Goal: Transaction & Acquisition: Obtain resource

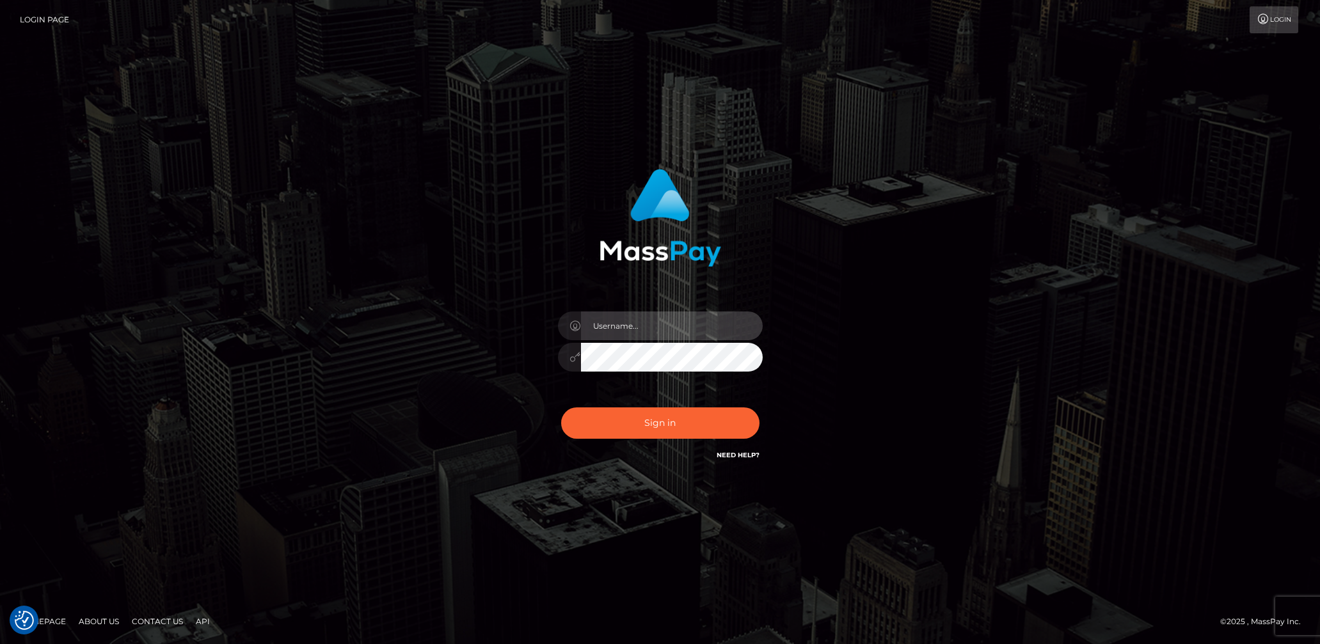
click at [628, 316] on input "text" at bounding box center [672, 326] width 182 height 29
type input "lady.v"
click at [681, 418] on button "Sign in" at bounding box center [660, 423] width 198 height 31
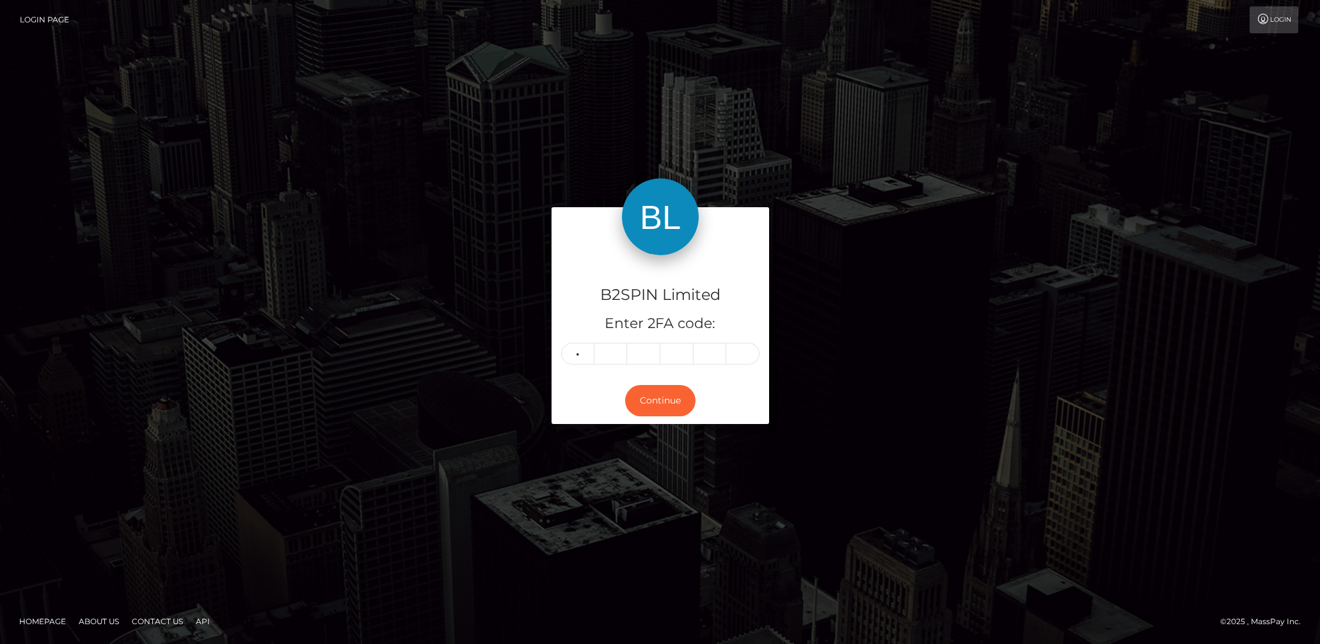
type input "9"
type input "6"
type input "3"
type input "9"
type input "1"
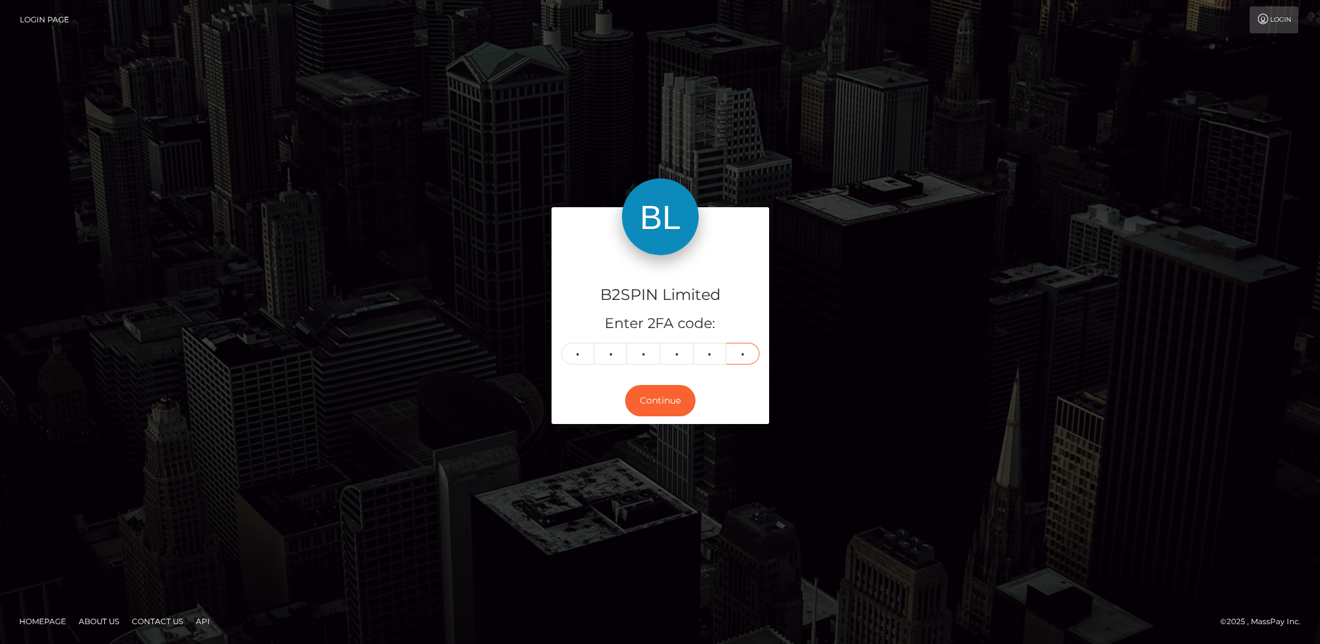
type input "2"
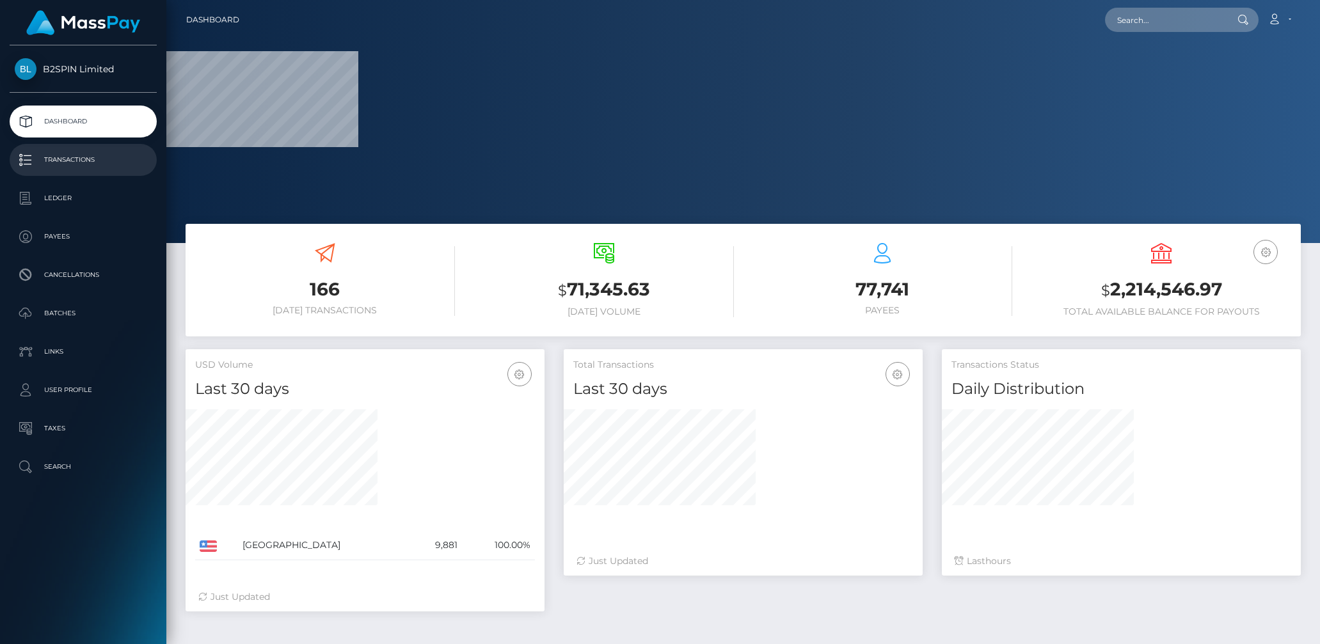
click at [69, 161] on p "Transactions" at bounding box center [83, 159] width 137 height 19
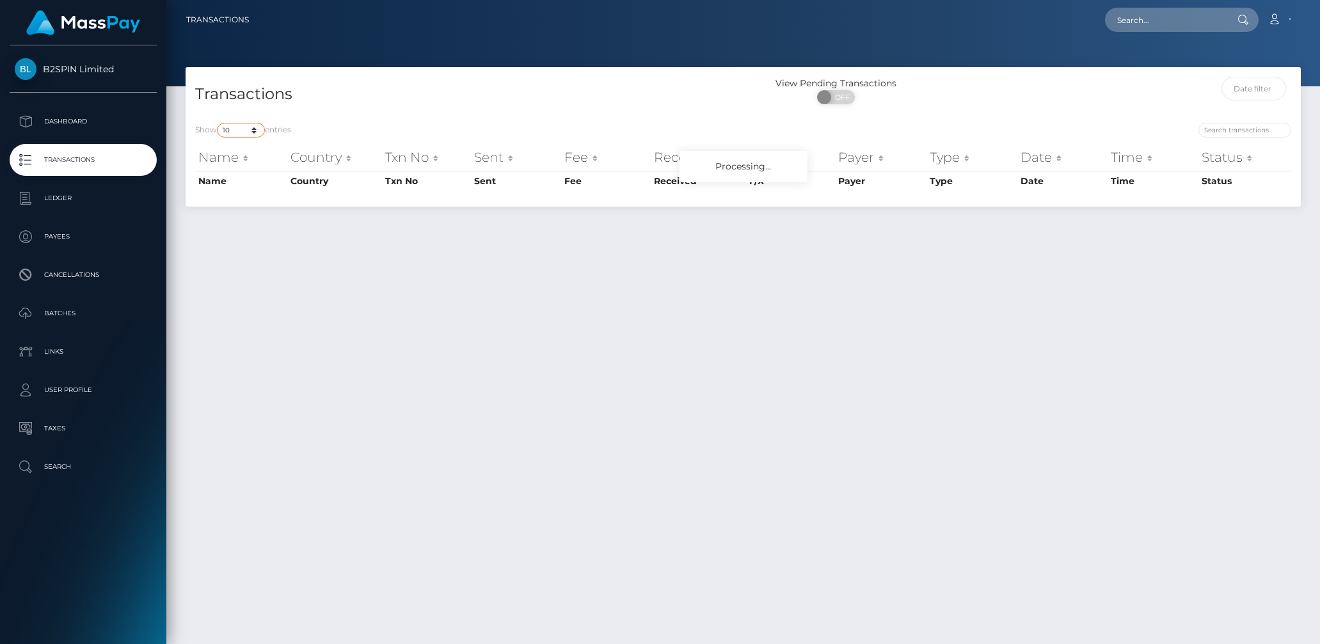
click at [242, 130] on select "10 25 50 100 250 500 1,000 3,500" at bounding box center [241, 130] width 48 height 15
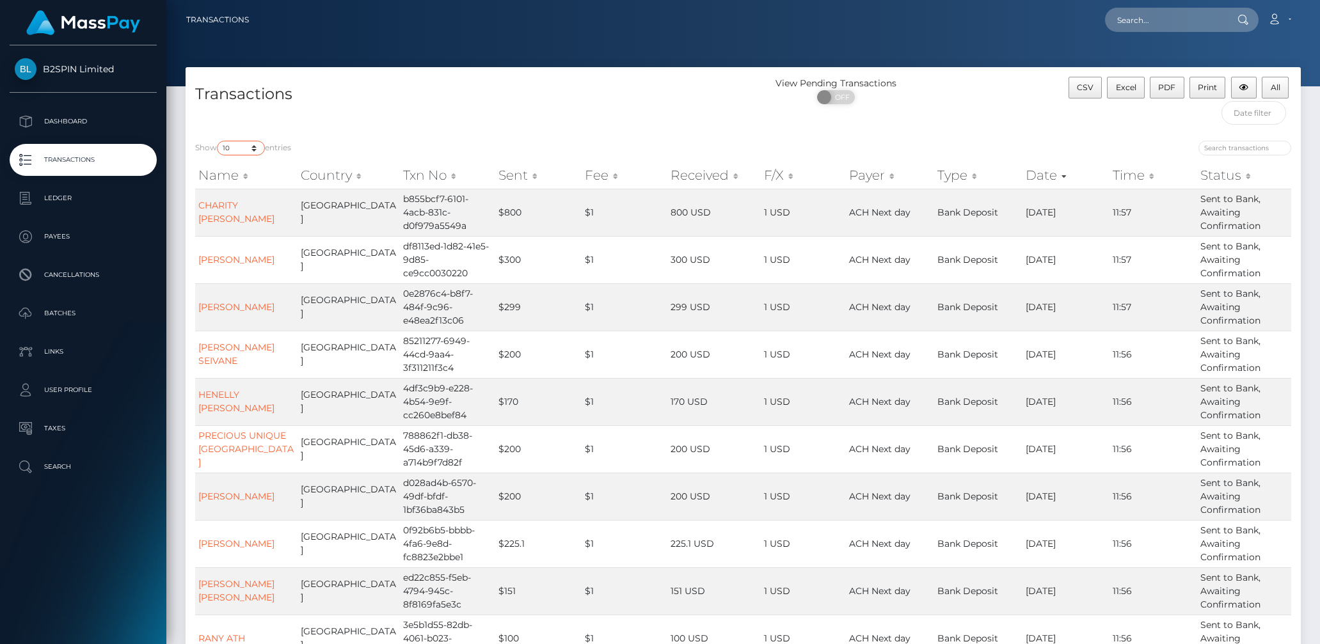
select select "3500"
click at [218, 141] on select "10 25 50 100 250 500 1,000 3,500" at bounding box center [241, 148] width 48 height 15
click at [838, 99] on span "OFF" at bounding box center [840, 97] width 32 height 14
checkbox input "true"
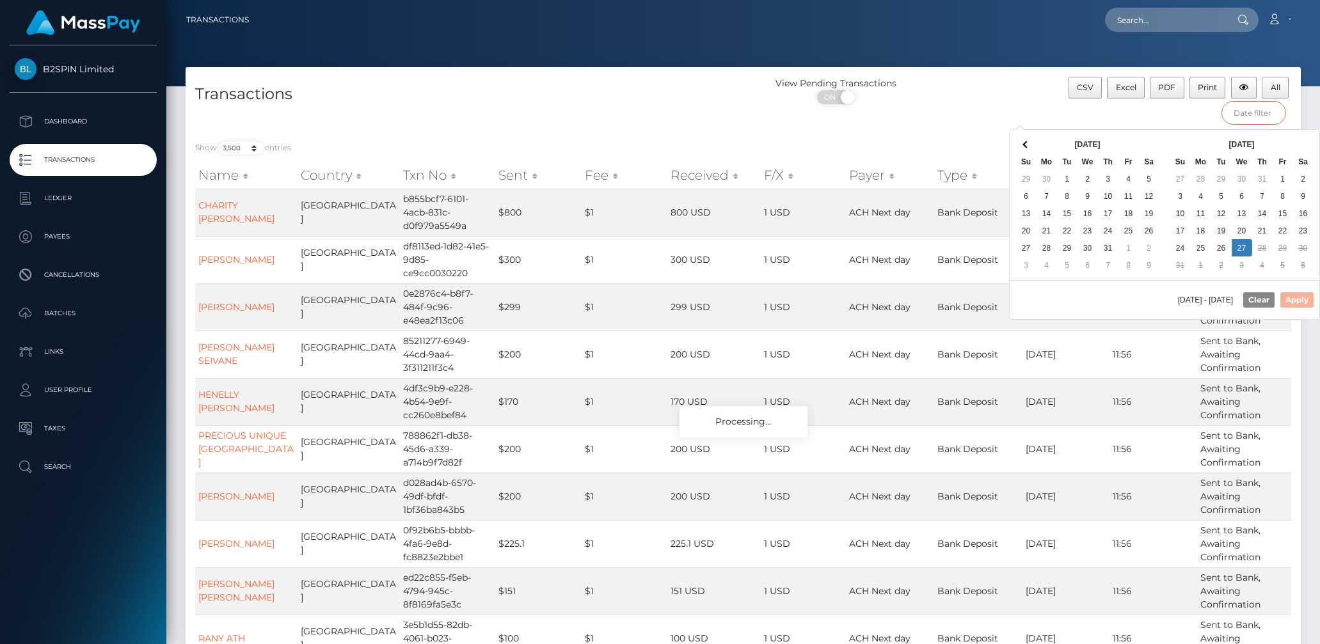
click at [1239, 117] on input "text" at bounding box center [1253, 113] width 65 height 24
click at [1146, 139] on th at bounding box center [1149, 144] width 20 height 17
click at [1295, 294] on button "Apply" at bounding box center [1296, 299] width 33 height 15
type input "08/20/2025 - 08/27/2025"
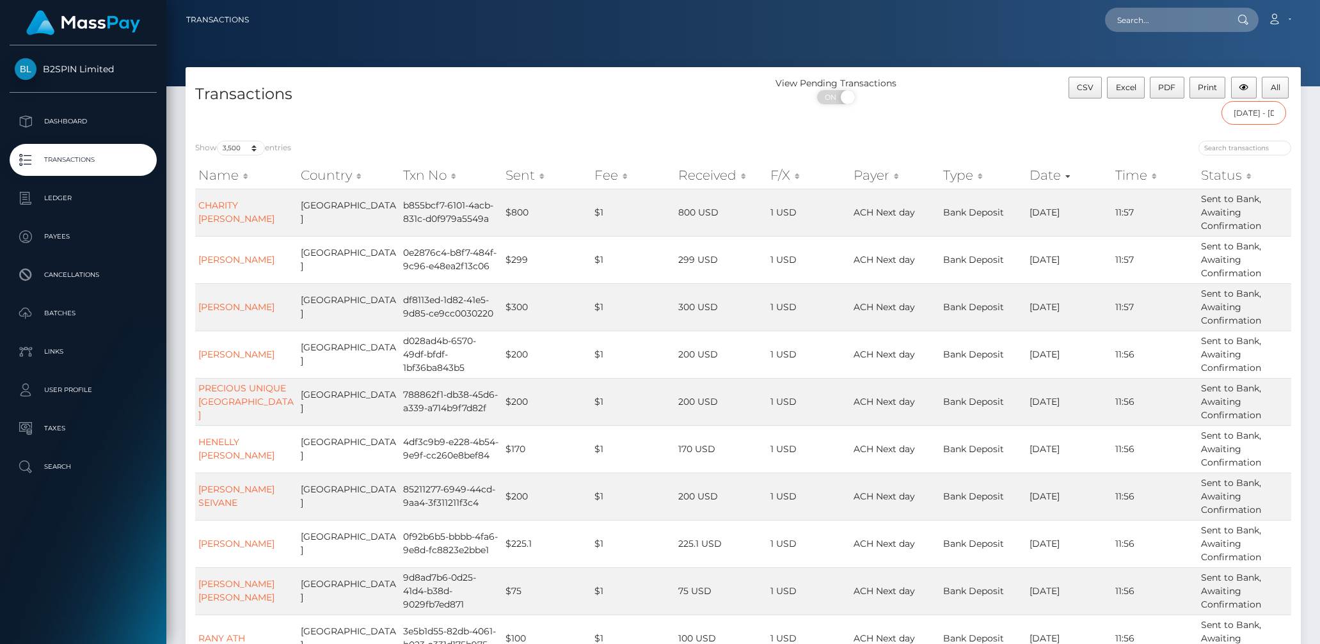
click at [1230, 121] on input "08/20/2025 - 08/27/2025" at bounding box center [1253, 113] width 65 height 24
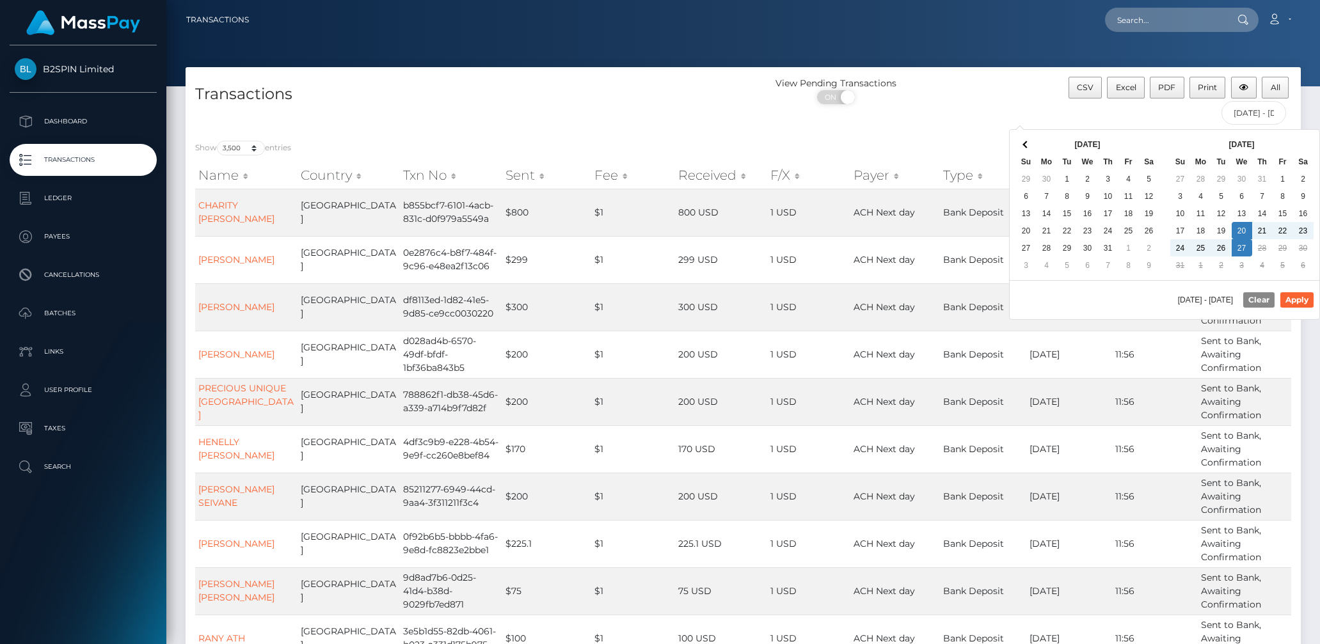
click at [1065, 106] on div "CSV Excel PDF Print All 08/20/2025 - 08/27/2025" at bounding box center [1161, 104] width 279 height 54
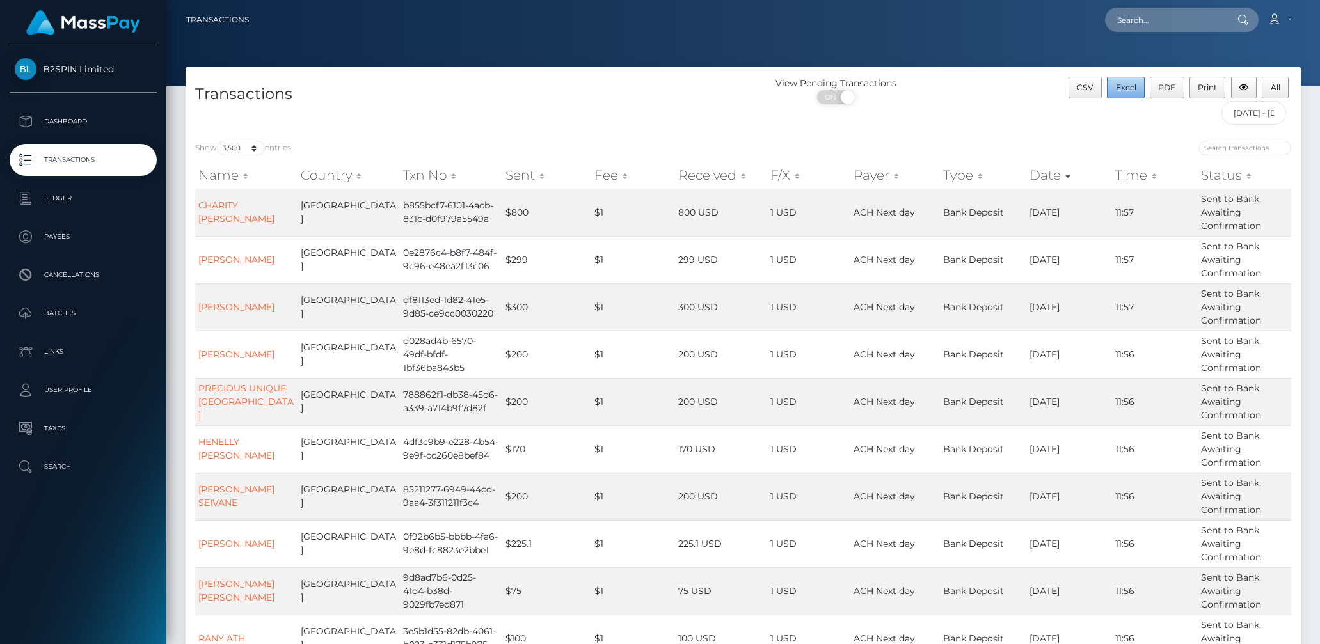
click at [1132, 88] on span "Excel" at bounding box center [1126, 88] width 20 height 10
